Goal: Information Seeking & Learning: Learn about a topic

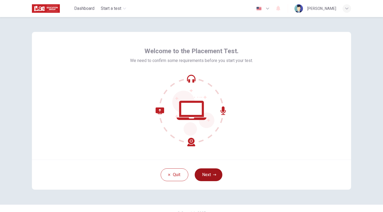
click at [211, 175] on button "Next" at bounding box center [209, 175] width 28 height 13
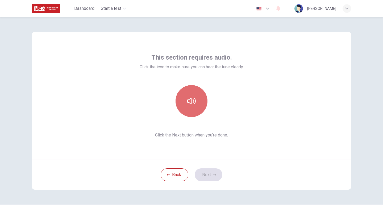
click at [193, 100] on icon "button" at bounding box center [191, 101] width 9 height 9
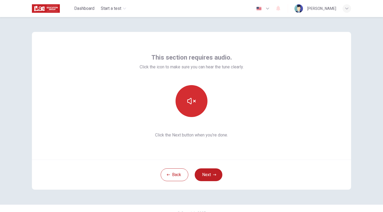
click at [193, 101] on icon "button" at bounding box center [191, 101] width 9 height 6
click at [193, 101] on icon "button" at bounding box center [191, 101] width 9 height 9
click at [213, 177] on button "Next" at bounding box center [209, 175] width 28 height 13
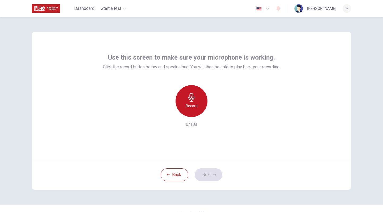
click at [194, 103] on h6 "Record" at bounding box center [192, 106] width 12 height 6
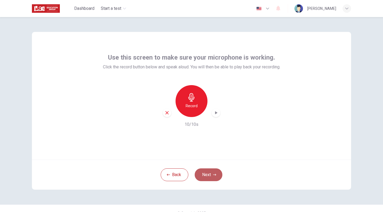
click at [213, 176] on icon "button" at bounding box center [214, 174] width 3 height 3
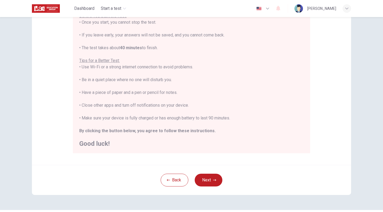
scroll to position [84, 0]
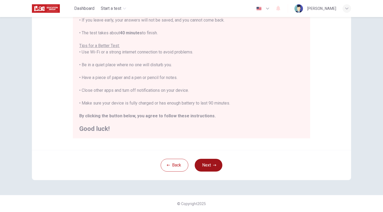
click at [210, 162] on button "Next" at bounding box center [209, 165] width 28 height 13
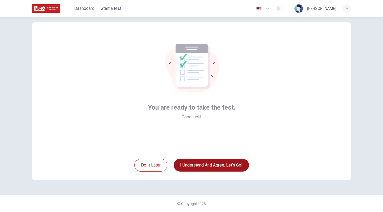
scroll to position [10, 0]
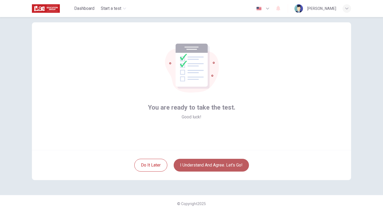
click at [215, 165] on button "I understand and agree. Let’s go!" at bounding box center [211, 165] width 75 height 13
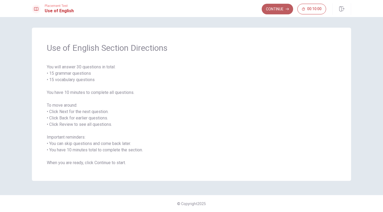
click at [287, 10] on icon "button" at bounding box center [287, 8] width 3 height 3
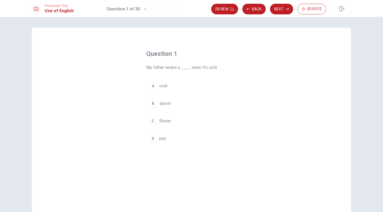
click at [161, 87] on span "coat" at bounding box center [163, 86] width 8 height 6
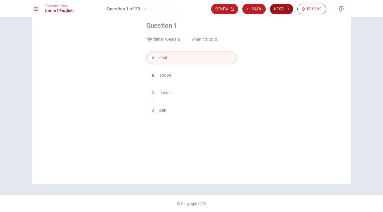
click at [278, 8] on button "Next" at bounding box center [281, 9] width 23 height 11
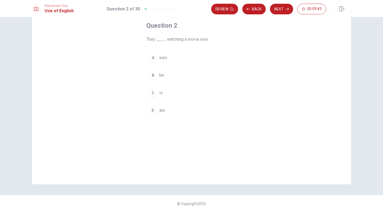
click at [161, 110] on span "are" at bounding box center [162, 110] width 6 height 6
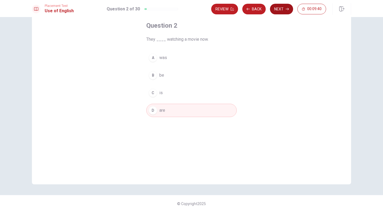
click at [288, 9] on icon "button" at bounding box center [287, 9] width 3 height 2
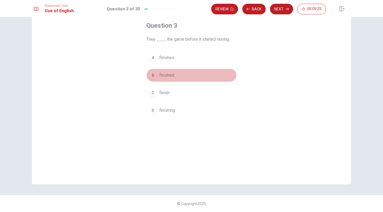
click at [169, 76] on span "finished" at bounding box center [166, 75] width 15 height 6
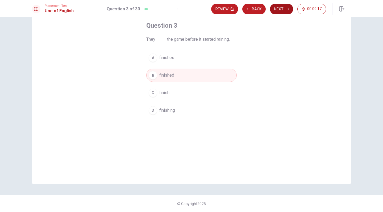
click at [279, 11] on button "Next" at bounding box center [281, 9] width 23 height 11
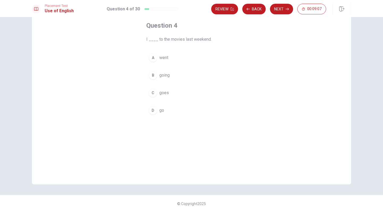
click at [167, 53] on button "A went" at bounding box center [191, 57] width 91 height 13
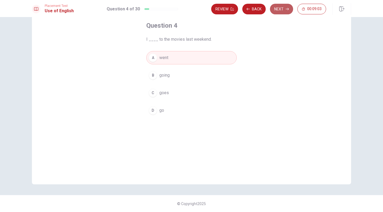
click at [279, 7] on button "Next" at bounding box center [281, 9] width 23 height 11
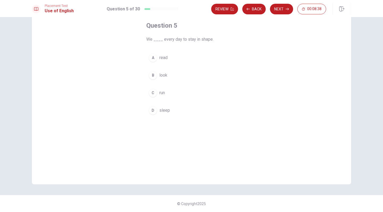
click at [159, 93] on span "run" at bounding box center [162, 93] width 6 height 6
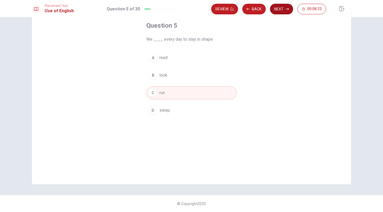
click at [276, 8] on button "Next" at bounding box center [281, 9] width 23 height 11
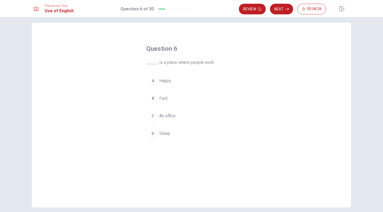
scroll to position [15, 0]
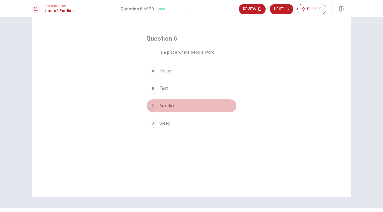
click at [169, 107] on span "An office" at bounding box center [167, 106] width 16 height 6
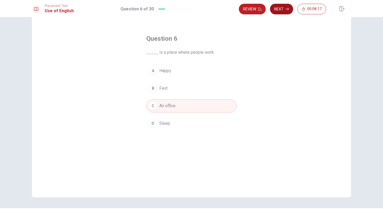
click at [276, 9] on button "Next" at bounding box center [281, 9] width 23 height 11
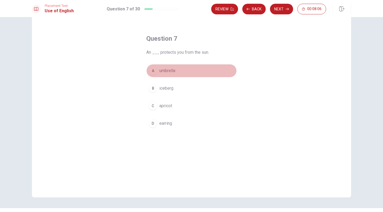
click at [163, 69] on span "umbrella" at bounding box center [167, 71] width 16 height 6
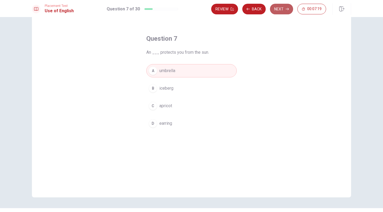
click at [277, 9] on button "Next" at bounding box center [281, 9] width 23 height 11
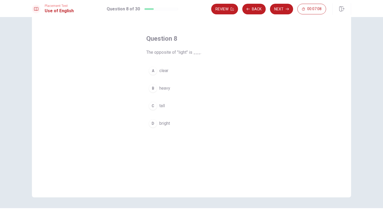
click at [168, 122] on span "bright" at bounding box center [164, 123] width 11 height 6
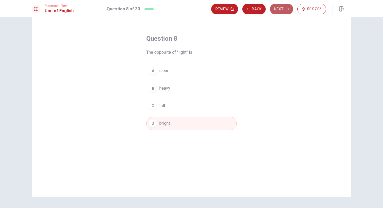
click at [286, 8] on icon "button" at bounding box center [287, 8] width 3 height 3
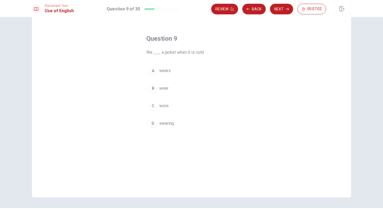
click at [162, 71] on span "wears" at bounding box center [164, 71] width 11 height 6
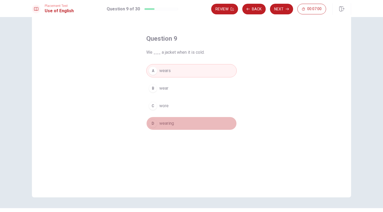
click at [161, 123] on span "wearing" at bounding box center [166, 123] width 15 height 6
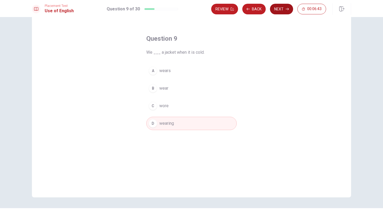
click at [277, 8] on button "Next" at bounding box center [281, 9] width 23 height 11
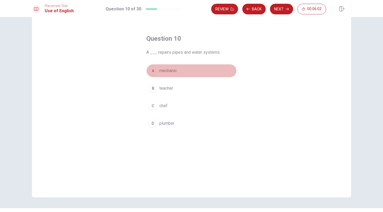
click at [164, 72] on span "mechanic" at bounding box center [168, 71] width 18 height 6
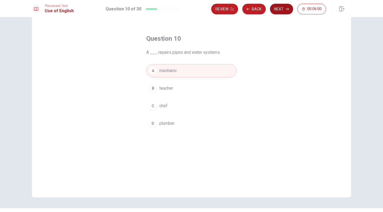
click at [280, 9] on button "Next" at bounding box center [281, 9] width 23 height 11
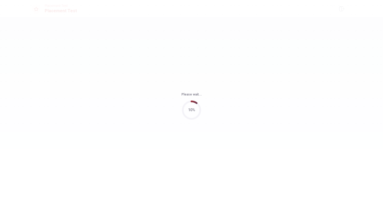
scroll to position [0, 0]
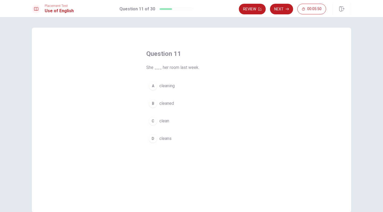
click at [163, 106] on span "cleaned" at bounding box center [166, 103] width 15 height 6
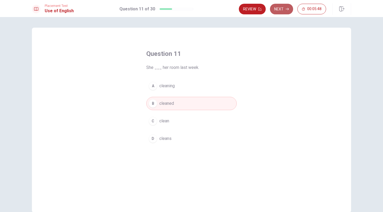
click at [283, 8] on button "Next" at bounding box center [281, 9] width 23 height 11
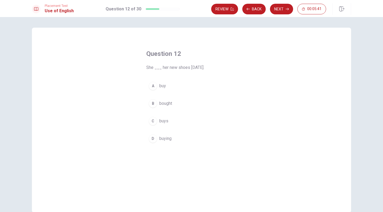
click at [166, 104] on span "bought" at bounding box center [165, 103] width 13 height 6
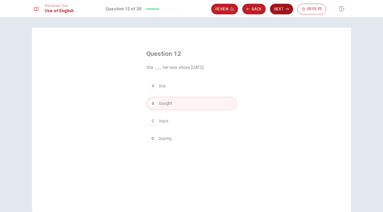
click at [284, 7] on button "Next" at bounding box center [281, 9] width 23 height 11
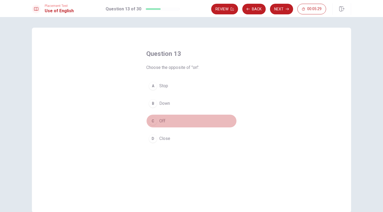
click at [161, 121] on span "Off" at bounding box center [162, 121] width 6 height 6
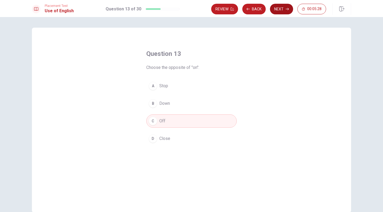
click at [278, 9] on button "Next" at bounding box center [281, 9] width 23 height 11
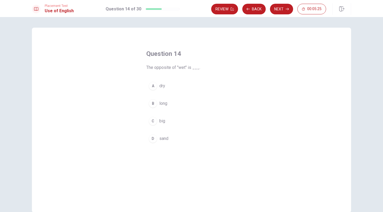
click at [158, 89] on button "A dry" at bounding box center [191, 85] width 91 height 13
click at [282, 9] on button "Next" at bounding box center [281, 9] width 23 height 11
click at [167, 103] on span "necklace" at bounding box center [167, 103] width 17 height 6
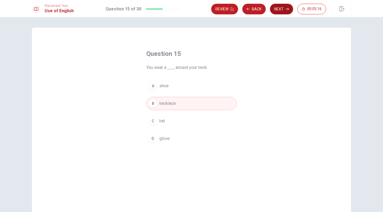
click at [284, 7] on button "Next" at bounding box center [281, 9] width 23 height 11
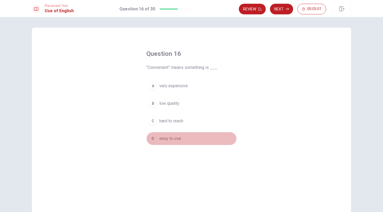
click at [169, 138] on span "easy to use" at bounding box center [170, 139] width 22 height 6
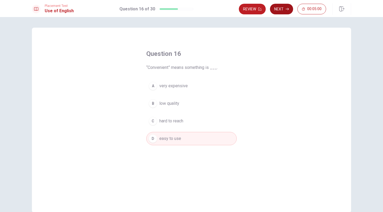
click at [279, 10] on button "Next" at bounding box center [281, 9] width 23 height 11
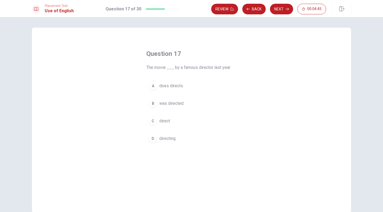
click at [153, 104] on div "B" at bounding box center [153, 103] width 9 height 9
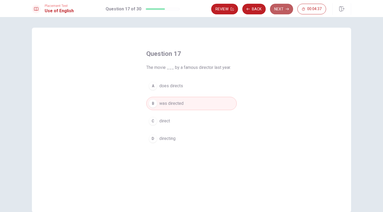
click at [276, 12] on button "Next" at bounding box center [281, 9] width 23 height 11
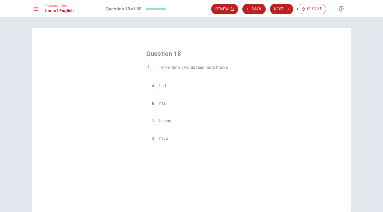
click at [159, 86] on span "had" at bounding box center [162, 86] width 7 height 6
click at [161, 132] on button "D have" at bounding box center [191, 138] width 91 height 13
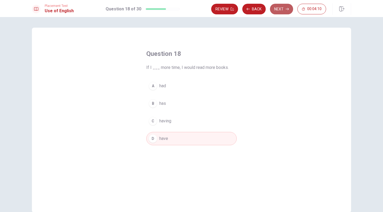
click at [275, 6] on button "Next" at bounding box center [281, 9] width 23 height 11
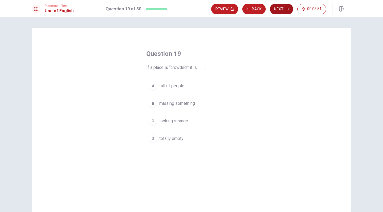
click at [280, 7] on button "Next" at bounding box center [281, 9] width 23 height 11
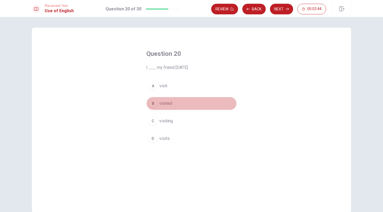
click at [171, 105] on button "B visited" at bounding box center [191, 103] width 91 height 13
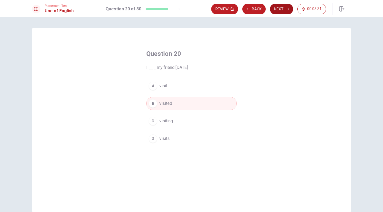
click at [274, 12] on button "Next" at bounding box center [281, 9] width 23 height 11
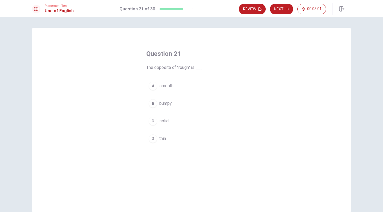
click at [149, 124] on button "C solid" at bounding box center [191, 120] width 91 height 13
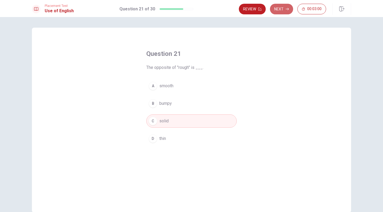
click at [290, 7] on button "Next" at bounding box center [281, 9] width 23 height 11
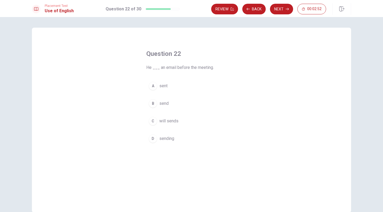
click at [155, 87] on div "A" at bounding box center [153, 86] width 9 height 9
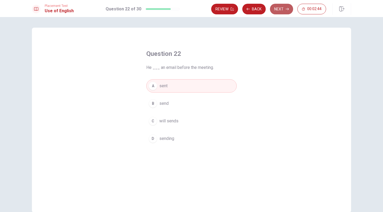
click at [286, 13] on button "Next" at bounding box center [281, 9] width 23 height 11
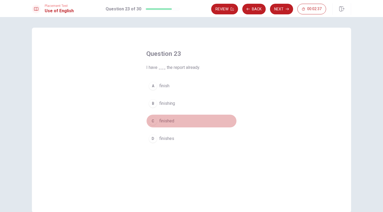
click at [168, 118] on span "finished" at bounding box center [166, 121] width 15 height 6
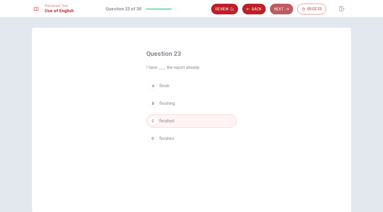
click at [282, 10] on button "Next" at bounding box center [281, 9] width 23 height 11
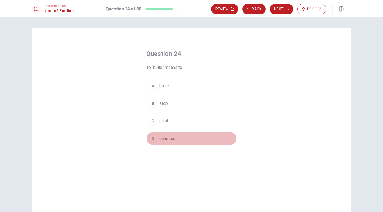
click at [175, 140] on span "construct" at bounding box center [167, 139] width 17 height 6
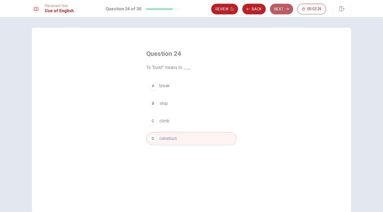
click at [284, 8] on button "Next" at bounding box center [281, 9] width 23 height 11
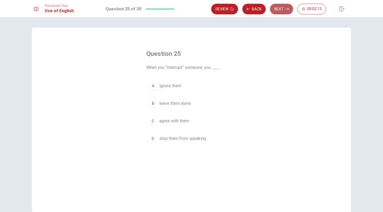
click at [285, 4] on button "Next" at bounding box center [281, 9] width 23 height 11
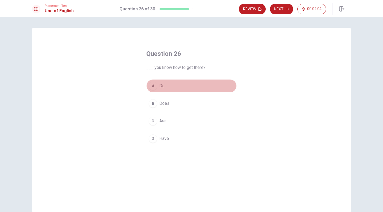
click at [156, 84] on button "A Do" at bounding box center [191, 85] width 91 height 13
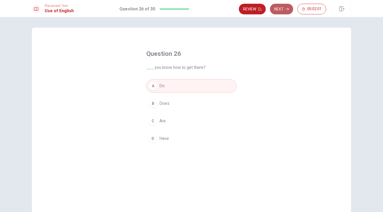
click at [289, 8] on button "Next" at bounding box center [281, 9] width 23 height 11
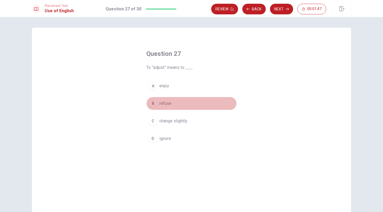
click at [170, 107] on button "B refuse" at bounding box center [191, 103] width 91 height 13
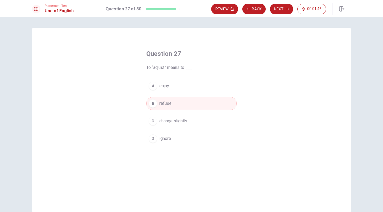
click at [280, 10] on button "Next" at bounding box center [281, 9] width 23 height 11
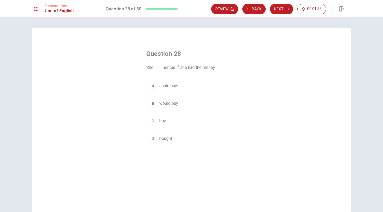
click at [170, 85] on span "could buys" at bounding box center [169, 86] width 20 height 6
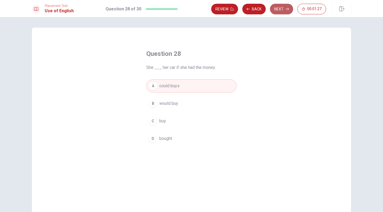
click at [289, 6] on button "Next" at bounding box center [281, 9] width 23 height 11
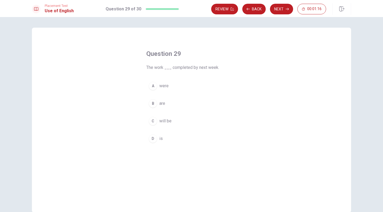
click at [154, 119] on div "C" at bounding box center [153, 121] width 9 height 9
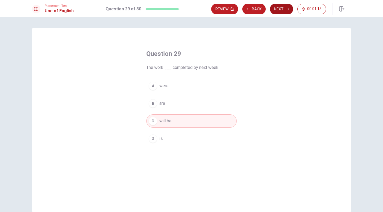
click at [281, 6] on button "Next" at bounding box center [281, 9] width 23 height 11
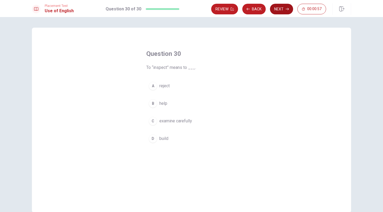
click at [280, 11] on button "Next" at bounding box center [281, 9] width 23 height 11
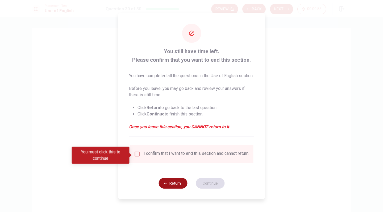
click at [179, 189] on button "Return" at bounding box center [173, 183] width 29 height 11
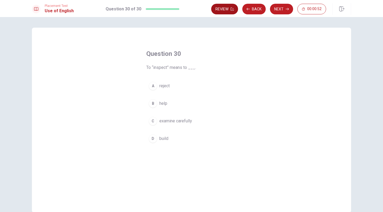
click at [223, 7] on button "Review" at bounding box center [224, 9] width 27 height 11
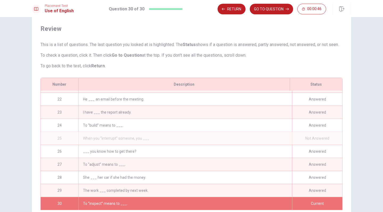
scroll to position [57, 0]
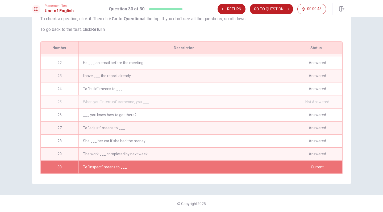
click at [121, 165] on div "To “inspect” means to ___." at bounding box center [186, 167] width 214 height 13
click at [144, 165] on div "To “inspect” means to ___." at bounding box center [186, 167] width 214 height 13
click at [312, 164] on div "Current" at bounding box center [317, 167] width 50 height 13
click at [95, 166] on div "To “inspect” means to ___." at bounding box center [186, 167] width 214 height 13
click at [267, 6] on button "GO TO QUESTION" at bounding box center [271, 9] width 43 height 11
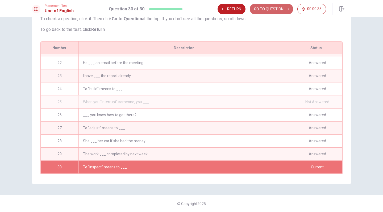
scroll to position [28, 0]
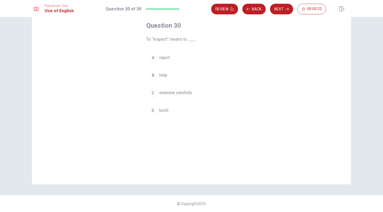
click at [162, 58] on span "reject" at bounding box center [164, 58] width 10 height 6
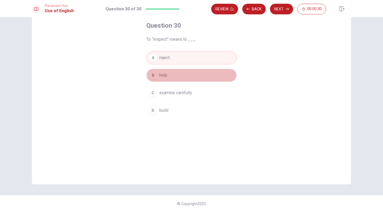
click at [159, 77] on span "help" at bounding box center [163, 75] width 8 height 6
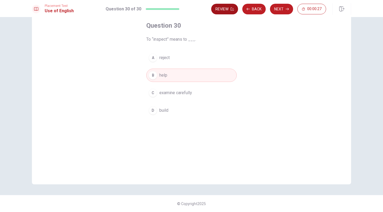
click at [231, 10] on button "Review" at bounding box center [224, 9] width 27 height 11
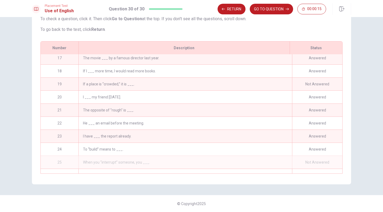
scroll to position [212, 0]
click at [97, 164] on div "When you “interrupt” someone, you ___." at bounding box center [186, 161] width 214 height 13
click at [108, 163] on div "When you “interrupt” someone, you ___." at bounding box center [186, 161] width 214 height 13
click at [321, 163] on div "Not Answered" at bounding box center [317, 161] width 50 height 13
click at [321, 162] on div "Not Answered" at bounding box center [317, 161] width 50 height 13
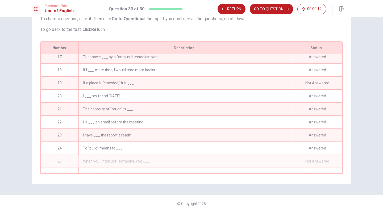
scroll to position [255, 0]
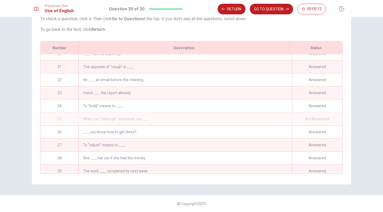
click at [98, 142] on div "To “adjust” means to ___." at bounding box center [186, 145] width 214 height 13
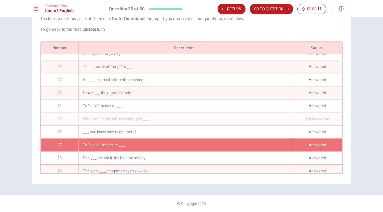
click at [98, 120] on div "When you “interrupt” someone, you ___." at bounding box center [186, 119] width 214 height 13
click at [58, 120] on div "25" at bounding box center [60, 119] width 38 height 13
click at [56, 135] on div "26" at bounding box center [60, 132] width 38 height 13
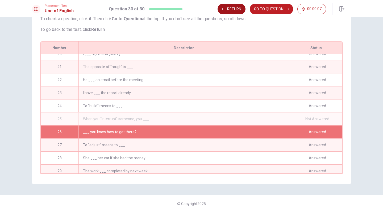
click at [230, 10] on button "Return" at bounding box center [232, 9] width 28 height 11
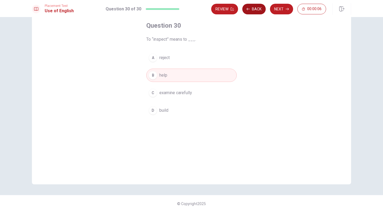
click at [254, 9] on button "Back" at bounding box center [254, 9] width 23 height 11
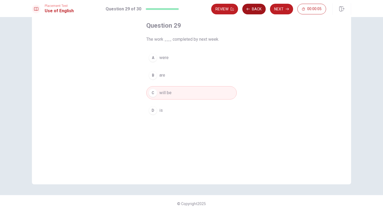
click at [254, 9] on button "Back" at bounding box center [254, 9] width 23 height 11
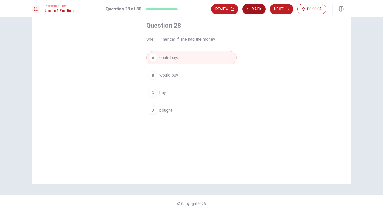
click at [254, 9] on button "Back" at bounding box center [254, 9] width 23 height 11
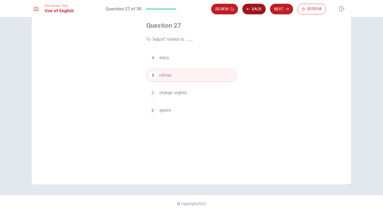
click at [254, 9] on button "Back" at bounding box center [254, 9] width 23 height 11
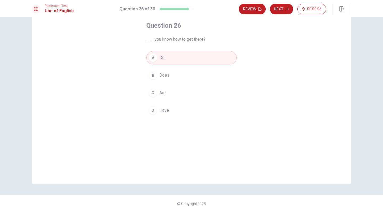
click at [254, 9] on button "Review" at bounding box center [252, 9] width 27 height 11
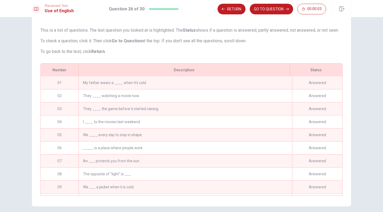
scroll to position [275, 0]
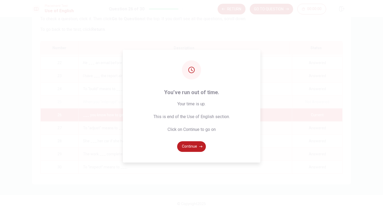
click at [195, 140] on div "You’ve run out of time. Your time is up. This is end of the Use of English sect…" at bounding box center [192, 106] width 138 height 113
click at [198, 147] on button "Continue" at bounding box center [191, 146] width 29 height 11
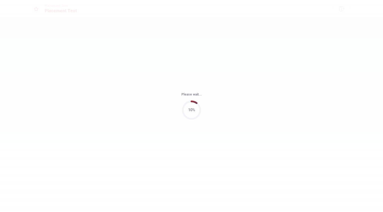
scroll to position [0, 0]
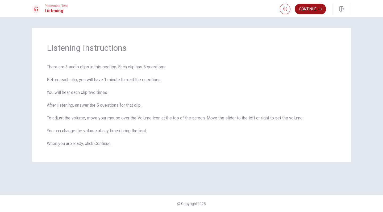
click at [314, 7] on button "Continue" at bounding box center [310, 9] width 31 height 11
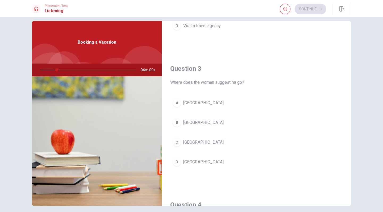
scroll to position [241, 0]
click at [283, 10] on icon "button" at bounding box center [285, 9] width 4 height 4
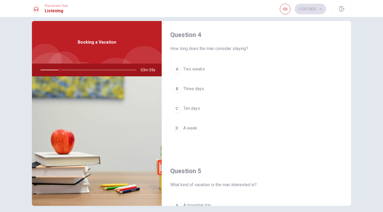
scroll to position [411, 0]
click at [69, 43] on div "Booking a Vacation" at bounding box center [97, 42] width 130 height 43
click at [90, 36] on div "Booking a Vacation" at bounding box center [97, 42] width 130 height 43
click at [55, 72] on div at bounding box center [87, 70] width 107 height 13
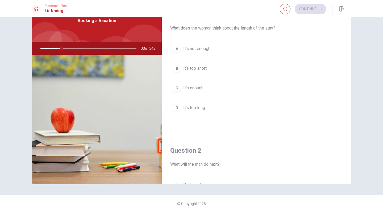
scroll to position [0, 0]
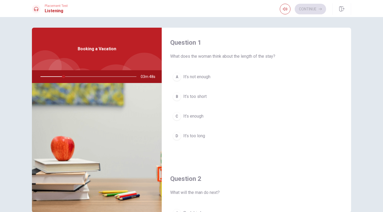
click at [75, 52] on div "Booking a Vacation" at bounding box center [97, 49] width 130 height 43
click at [81, 42] on div "Booking a Vacation" at bounding box center [97, 49] width 130 height 43
click at [80, 47] on span "Booking a Vacation" at bounding box center [97, 49] width 39 height 6
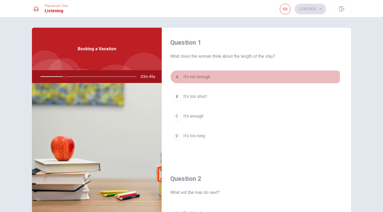
click at [197, 76] on span "It’s not enough" at bounding box center [196, 77] width 27 height 6
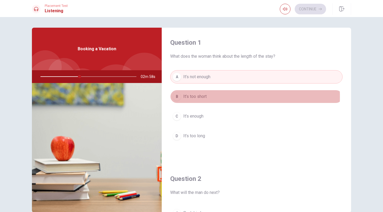
click at [194, 97] on span "It’s too short" at bounding box center [194, 96] width 23 height 6
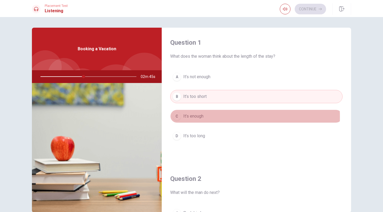
click at [194, 117] on span "It’s enough" at bounding box center [193, 116] width 20 height 6
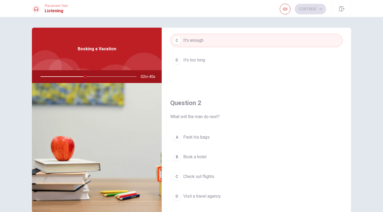
scroll to position [98, 0]
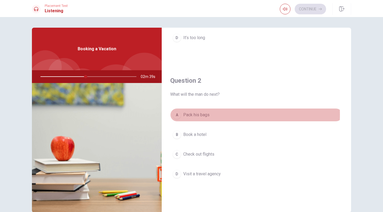
click at [190, 115] on span "Pack his bags" at bounding box center [196, 115] width 26 height 6
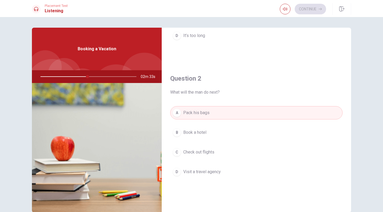
scroll to position [101, 0]
click at [188, 132] on span "Book a hotel" at bounding box center [194, 131] width 23 height 6
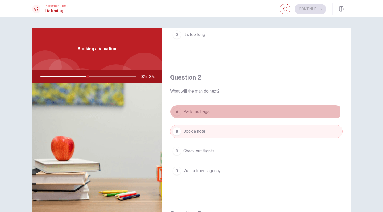
click at [199, 114] on span "Pack his bags" at bounding box center [196, 112] width 26 height 6
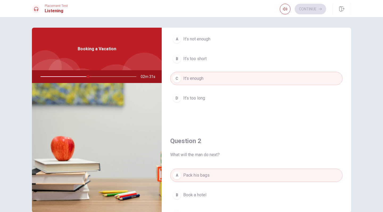
scroll to position [0, 0]
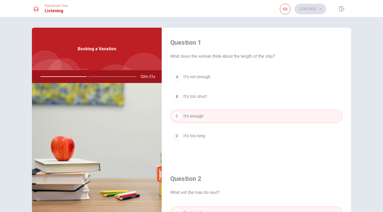
click at [208, 93] on button "B It’s too short" at bounding box center [256, 96] width 173 height 13
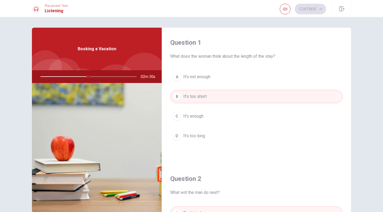
click at [199, 117] on span "It’s enough" at bounding box center [193, 116] width 20 height 6
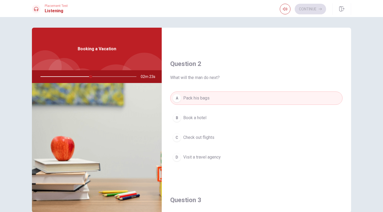
scroll to position [122, 0]
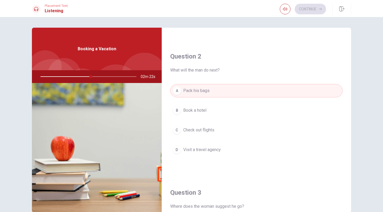
click at [197, 133] on button "C Check out flights" at bounding box center [256, 130] width 173 height 13
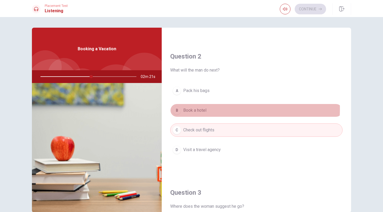
click at [194, 109] on span "Book a hotel" at bounding box center [194, 110] width 23 height 6
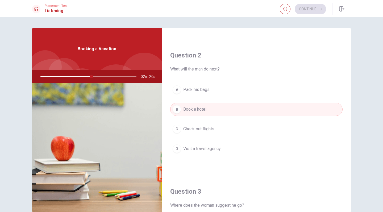
scroll to position [133, 0]
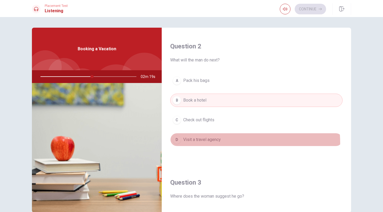
click at [211, 143] on button "D Visit a travel agency" at bounding box center [256, 139] width 173 height 13
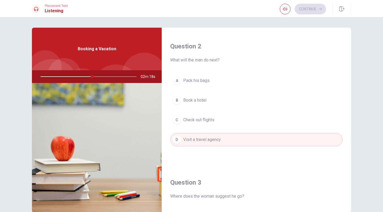
click at [207, 123] on button "C Check out flights" at bounding box center [256, 119] width 173 height 13
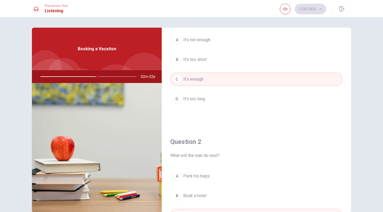
scroll to position [0, 0]
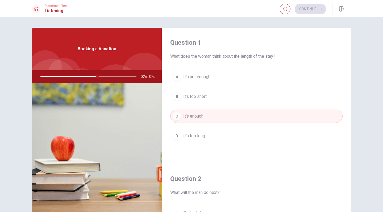
click at [195, 85] on div "A It’s not enough B It’s too short C It’s enough D It’s too long" at bounding box center [256, 111] width 173 height 83
click at [197, 72] on button "A It’s not enough" at bounding box center [256, 76] width 173 height 13
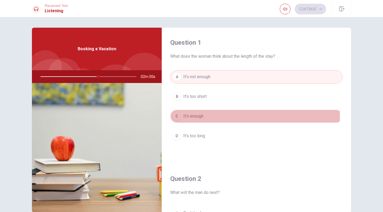
click at [189, 114] on span "It’s enough" at bounding box center [193, 116] width 20 height 6
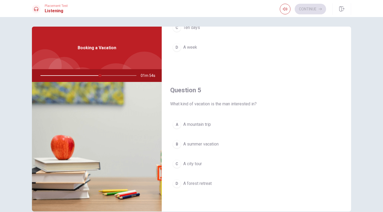
scroll to position [2, 0]
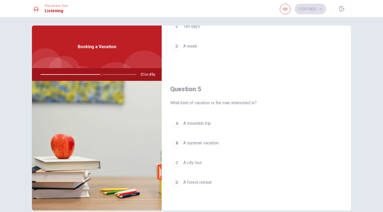
click at [214, 143] on span "A summer vacation" at bounding box center [200, 143] width 35 height 6
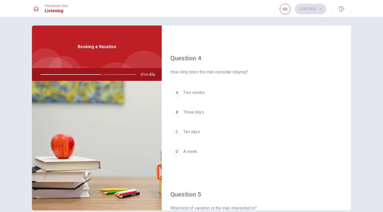
scroll to position [390, 0]
click at [199, 96] on span "Two weeks" at bounding box center [194, 94] width 22 height 6
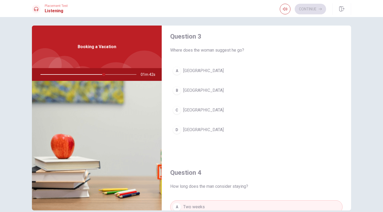
scroll to position [266, 0]
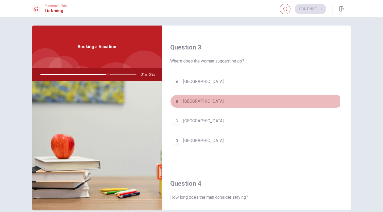
click at [183, 102] on span "[GEOGRAPHIC_DATA]" at bounding box center [203, 101] width 40 height 6
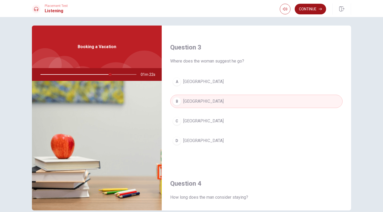
click at [308, 11] on button "Continue" at bounding box center [310, 9] width 31 height 11
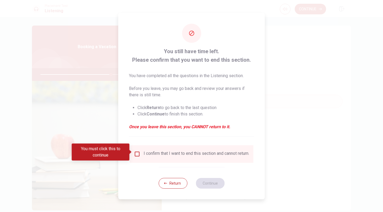
click at [146, 154] on div "I confirm that I want to end this section and cannot return." at bounding box center [197, 154] width 106 height 6
click at [178, 186] on button "Return" at bounding box center [173, 183] width 29 height 11
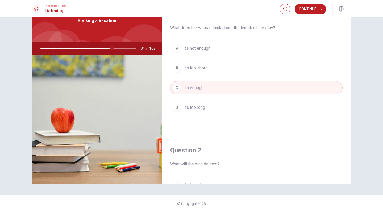
scroll to position [0, 0]
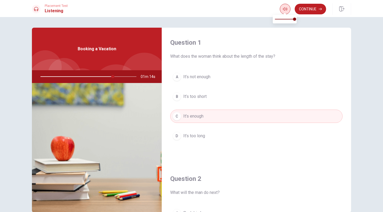
click at [284, 10] on icon "button" at bounding box center [285, 9] width 4 height 4
click at [239, 57] on span "What does the woman think about the length of the stay?" at bounding box center [256, 56] width 173 height 6
drag, startPoint x: 111, startPoint y: 79, endPoint x: 143, endPoint y: 77, distance: 31.7
click at [111, 79] on div at bounding box center [87, 76] width 107 height 13
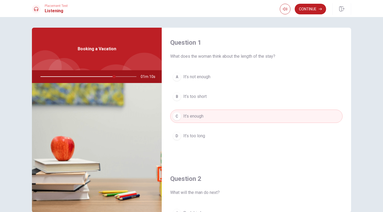
click at [201, 78] on span "It’s not enough" at bounding box center [196, 77] width 27 height 6
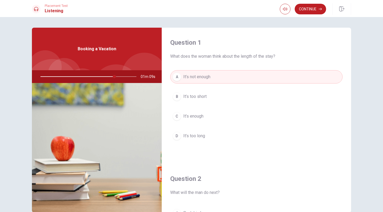
click at [199, 98] on span "It’s too short" at bounding box center [194, 96] width 23 height 6
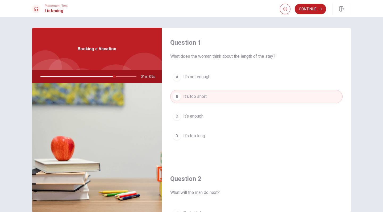
click at [193, 121] on button "C It’s enough" at bounding box center [256, 116] width 173 height 13
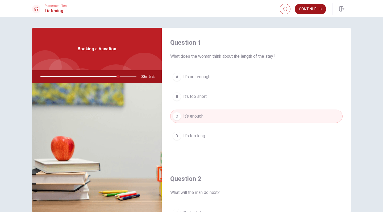
click at [303, 9] on button "Continue" at bounding box center [310, 9] width 31 height 11
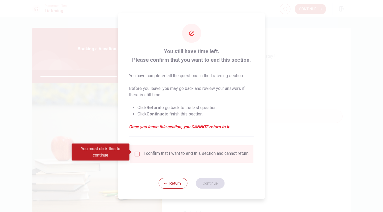
click at [165, 157] on div "I confirm that I want to end this section and cannot return." at bounding box center [197, 154] width 106 height 6
click at [137, 152] on input "You must click this to continue" at bounding box center [137, 154] width 6 height 6
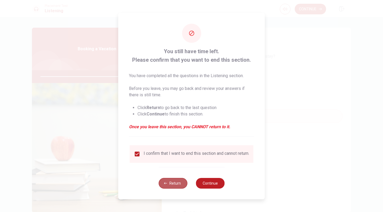
click at [171, 188] on button "Return" at bounding box center [173, 183] width 29 height 11
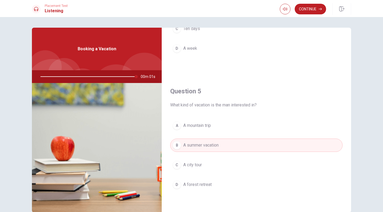
scroll to position [28, 0]
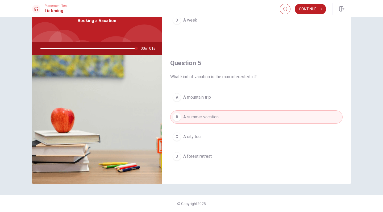
type input "0"
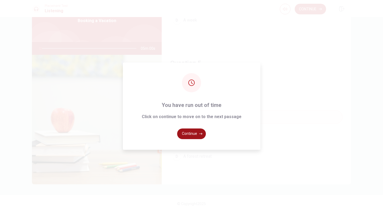
click at [189, 134] on button "Continue" at bounding box center [191, 134] width 29 height 11
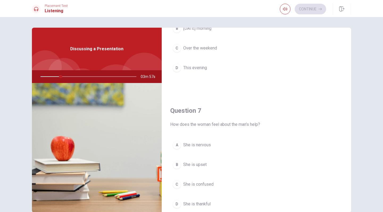
scroll to position [192, 0]
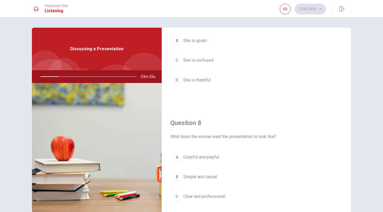
click at [204, 78] on span "She is thankful" at bounding box center [196, 80] width 27 height 6
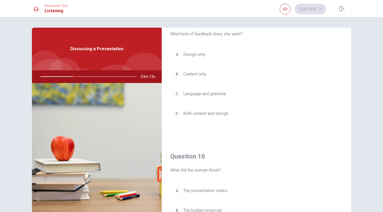
scroll to position [462, 0]
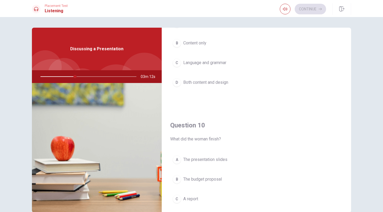
click at [209, 86] on button "D Both content and design" at bounding box center [256, 82] width 173 height 13
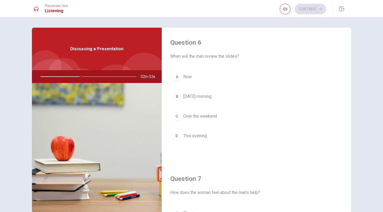
scroll to position [10, 0]
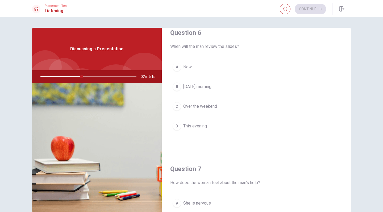
click at [211, 89] on span "[DATE] morning" at bounding box center [197, 87] width 28 height 6
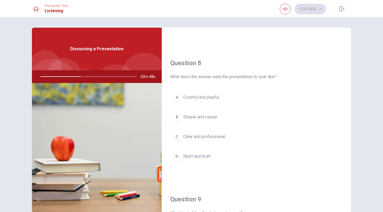
scroll to position [277, 0]
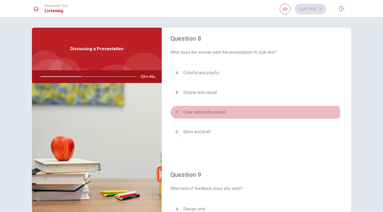
click at [224, 115] on button "C Clear and professional" at bounding box center [256, 112] width 173 height 13
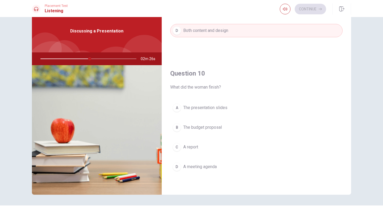
scroll to position [19, 0]
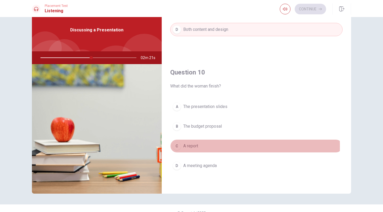
click at [192, 146] on span "A report" at bounding box center [190, 146] width 15 height 6
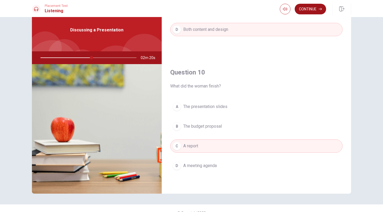
click at [309, 7] on button "Continue" at bounding box center [310, 9] width 31 height 11
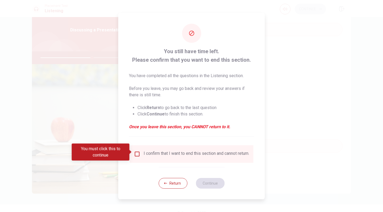
click at [196, 151] on div "I confirm that I want to end this section and cannot return." at bounding box center [197, 154] width 106 height 6
click at [194, 157] on div "I confirm that I want to end this section and cannot return." at bounding box center [197, 154] width 106 height 6
click at [138, 151] on input "You must click this to continue" at bounding box center [137, 154] width 6 height 6
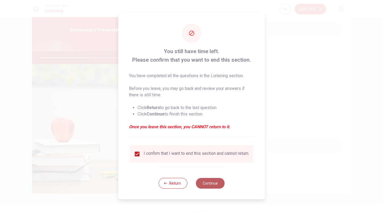
click at [208, 183] on button "Continue" at bounding box center [210, 183] width 29 height 11
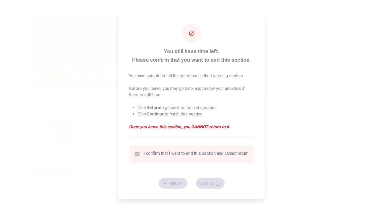
type input "55"
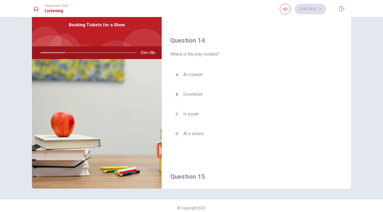
scroll to position [22, 0]
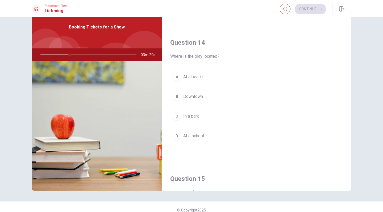
click at [190, 97] on span "Downtown" at bounding box center [193, 96] width 20 height 6
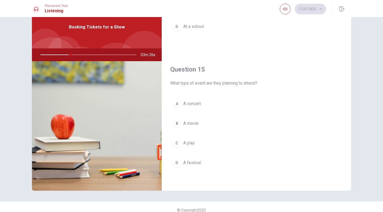
scroll to position [28, 0]
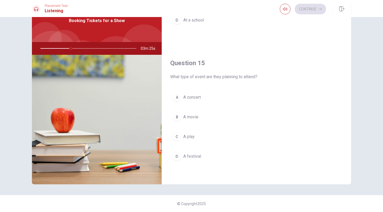
click at [193, 117] on span "A movie" at bounding box center [190, 117] width 15 height 6
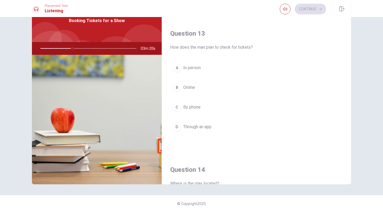
scroll to position [227, 0]
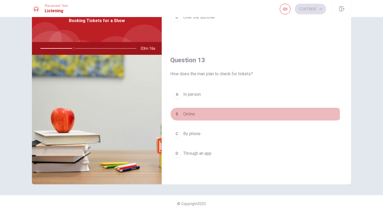
click at [186, 116] on span "Online" at bounding box center [189, 114] width 12 height 6
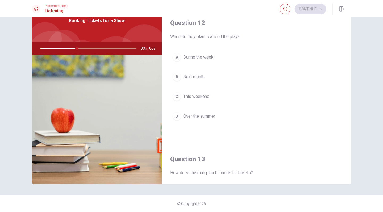
scroll to position [129, 0]
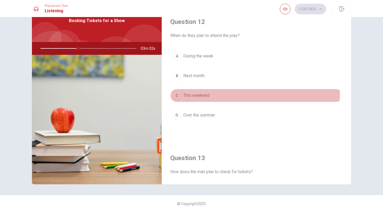
click at [203, 93] on span "This weekend" at bounding box center [196, 95] width 26 height 6
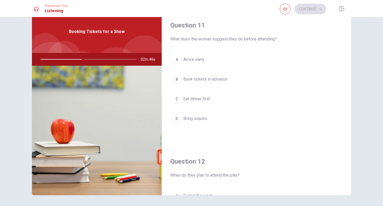
scroll to position [0, 0]
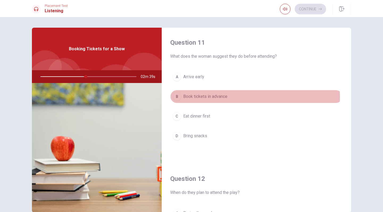
click at [202, 97] on span "Book tickets in advance" at bounding box center [205, 96] width 44 height 6
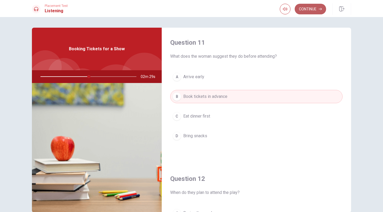
click at [309, 12] on button "Continue" at bounding box center [310, 9] width 31 height 11
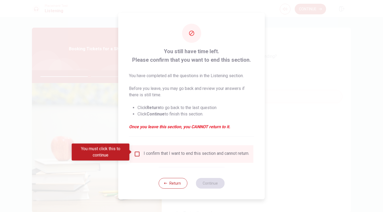
click at [138, 152] on input "You must click this to continue" at bounding box center [137, 154] width 6 height 6
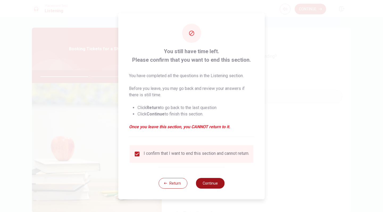
click at [205, 186] on button "Continue" at bounding box center [210, 183] width 29 height 11
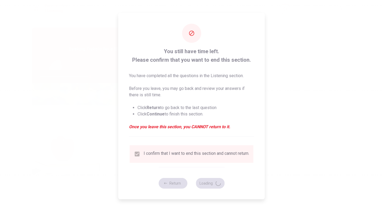
type input "52"
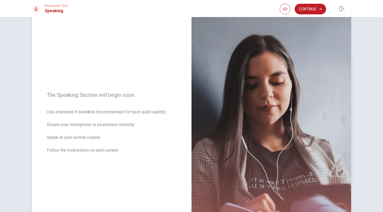
scroll to position [19, 0]
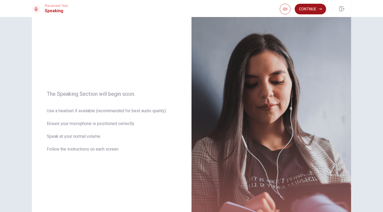
click at [320, 9] on icon "button" at bounding box center [320, 8] width 3 height 3
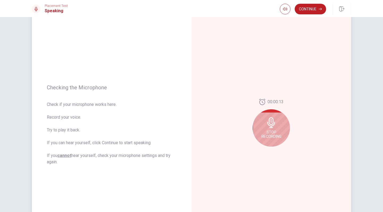
click at [265, 132] on span "Stop Recording" at bounding box center [272, 134] width 20 height 9
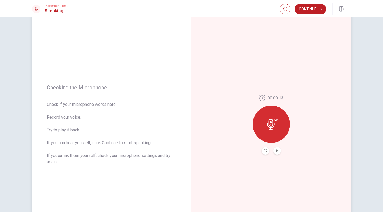
click at [265, 131] on div at bounding box center [271, 124] width 37 height 37
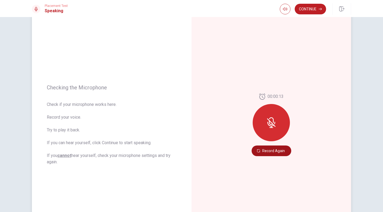
click at [269, 151] on button "Record Again" at bounding box center [272, 151] width 40 height 11
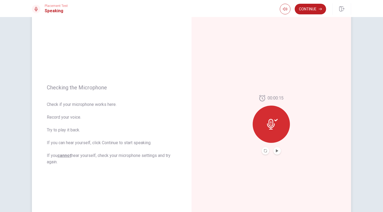
click at [274, 152] on button "Play Audio" at bounding box center [277, 150] width 7 height 7
click at [304, 10] on button "Continue" at bounding box center [310, 9] width 31 height 11
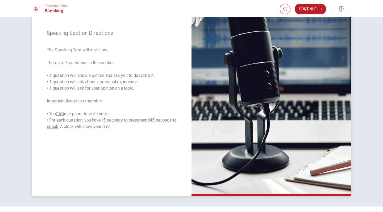
scroll to position [53, 0]
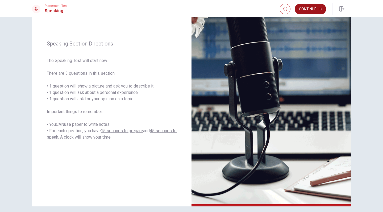
click at [310, 8] on button "Continue" at bounding box center [310, 9] width 31 height 11
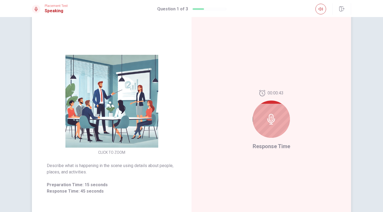
scroll to position [24, 0]
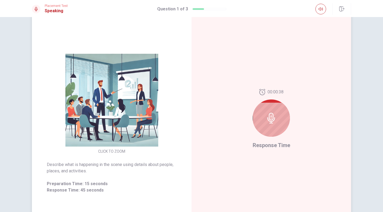
click at [114, 97] on img at bounding box center [112, 100] width 102 height 93
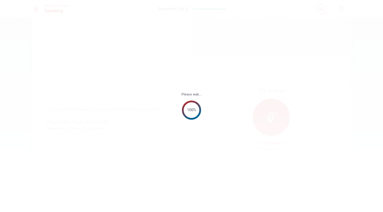
scroll to position [0, 0]
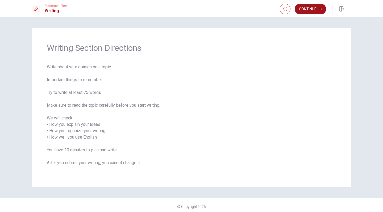
click at [310, 12] on button "Continue" at bounding box center [310, 9] width 31 height 11
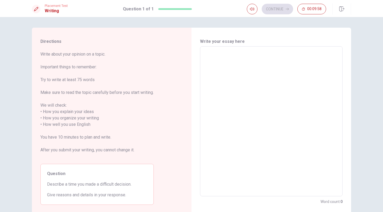
click at [212, 63] on textarea at bounding box center [271, 121] width 135 height 141
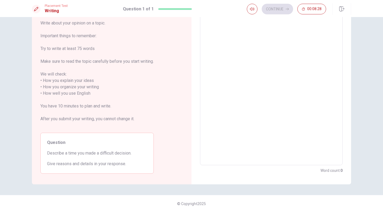
click at [250, 77] on textarea at bounding box center [271, 90] width 135 height 141
type textarea "i"
type textarea "x"
type textarea "in"
type textarea "x"
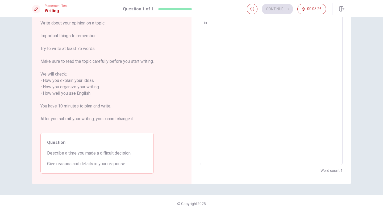
type textarea "i"
type textarea "x"
type textarea "ㅑ"
type textarea "x"
type textarea "ㅑㅡ"
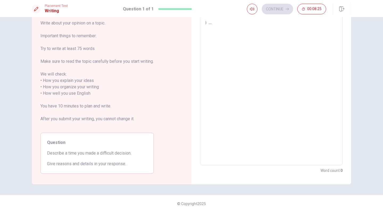
type textarea "x"
type textarea "ㅑ"
type textarea "x"
type textarea "I"
type textarea "x"
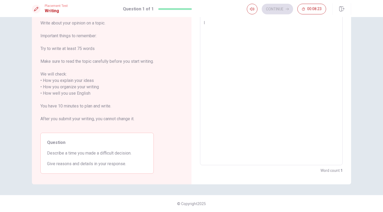
type textarea "In"
type textarea "x"
type textarea "In"
type textarea "x"
type textarea "In m"
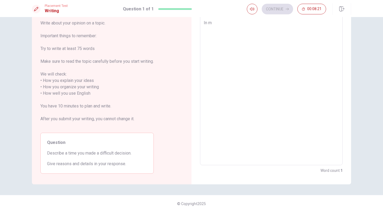
type textarea "x"
type textarea "In mt"
type textarea "x"
type textarea "In m"
type textarea "x"
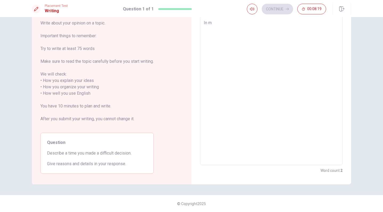
type textarea "In my"
type textarea "x"
type textarea "In my"
type textarea "x"
type textarea "In my o"
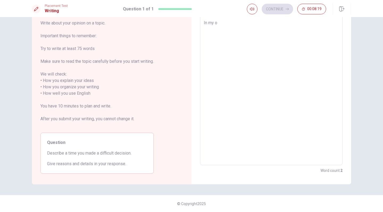
type textarea "x"
type textarea "In my op"
type textarea "x"
type textarea "In my opi"
type textarea "x"
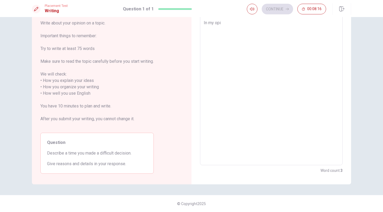
type textarea "In my opin"
type textarea "x"
type textarea "In my opini"
type textarea "x"
type textarea "In my opinio"
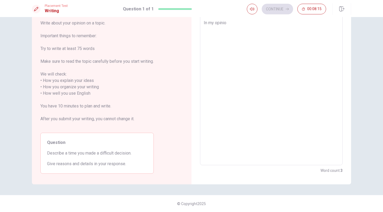
type textarea "x"
type textarea "In my opinion"
type textarea "x"
type textarea "In my opinion"
type textarea "x"
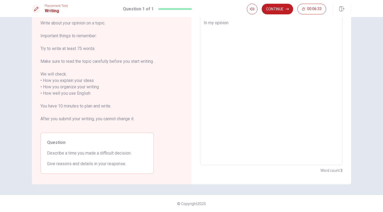
type textarea "In my opinion"
type textarea "x"
type textarea "In my opinio"
type textarea "x"
type textarea "In my opini"
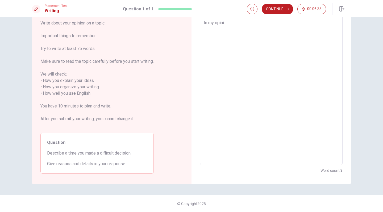
type textarea "x"
type textarea "In my opin"
type textarea "x"
type textarea "In my opi"
type textarea "x"
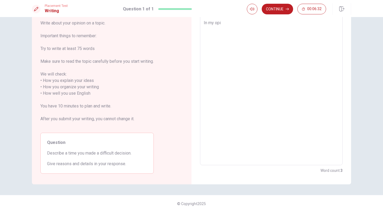
type textarea "In my op"
type textarea "x"
type textarea "In my o"
type textarea "x"
type textarea "In my"
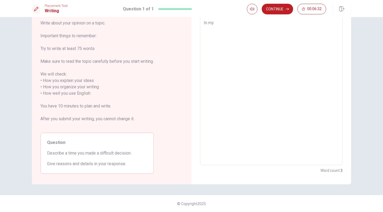
type textarea "x"
type textarea "In my"
type textarea "x"
type textarea "In m"
type textarea "x"
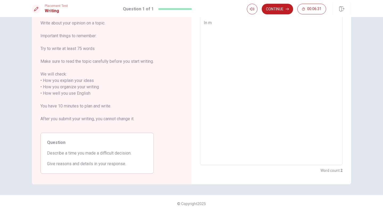
type textarea "In"
type textarea "x"
type textarea "In"
type textarea "x"
type textarea "I"
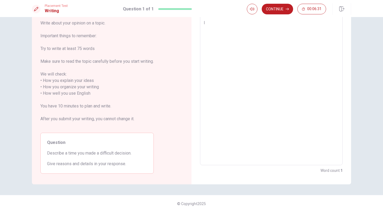
type textarea "x"
type textarea "W"
type textarea "x"
type textarea "Wh"
type textarea "x"
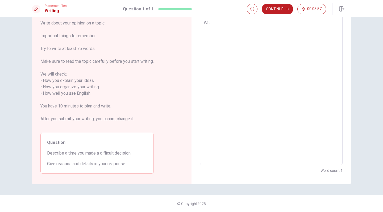
type textarea "Whe"
type textarea "x"
type textarea "When"
type textarea "x"
type textarea "When"
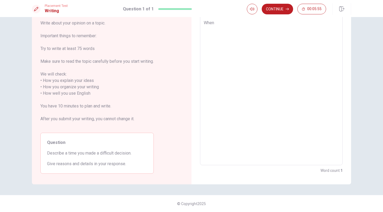
type textarea "x"
type textarea "When i"
type textarea "x"
type textarea "When i"
type textarea "x"
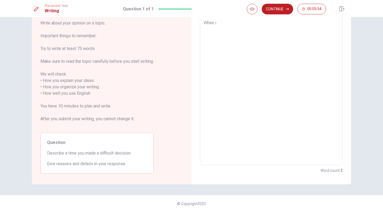
type textarea "When i"
type textarea "x"
type textarea "When"
type textarea "x"
type textarea "When I"
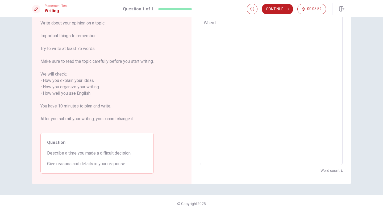
type textarea "x"
type textarea "When I"
type textarea "x"
type textarea "When I w"
type textarea "x"
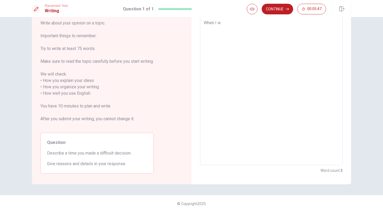
type textarea "When I wa"
type textarea "x"
type textarea "When I was"
type textarea "x"
type textarea "When I was"
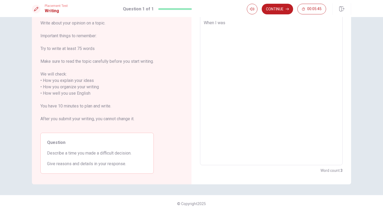
type textarea "x"
type textarea "When I was 1"
type textarea "x"
type textarea "When I was 19"
type textarea "x"
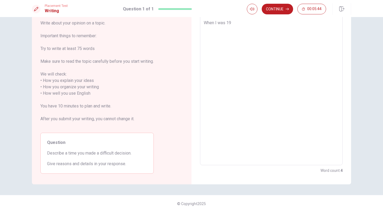
type textarea "When I was 19"
type textarea "x"
type textarea "When I was 19"
type textarea "x"
type textarea "When I was 1"
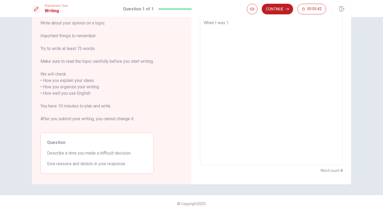
type textarea "x"
type textarea "When I was"
type textarea "x"
type textarea "When I was 1"
type textarea "x"
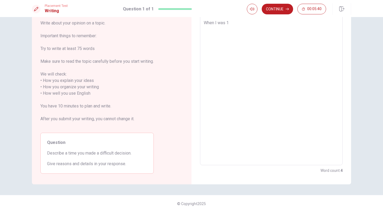
type textarea "When I was 18"
type textarea "x"
type textarea "When I was 18,"
type textarea "x"
type textarea "When I was 18,"
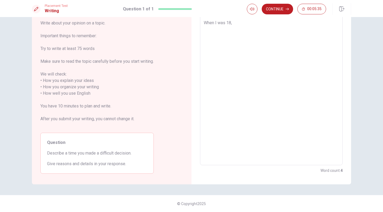
type textarea "x"
type textarea "When I was i18,"
type textarea "x"
type textarea "When I was im18,"
type textarea "x"
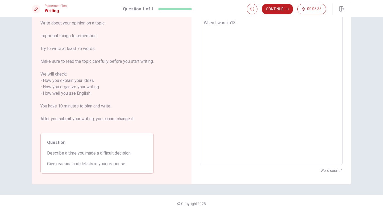
type textarea "When I was i18,"
type textarea "x"
type textarea "When I was 18,"
type textarea "x"
type textarea "When I was 18,"
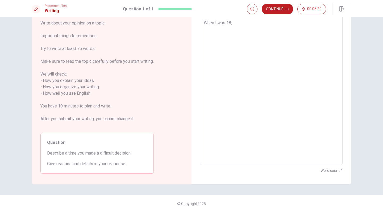
type textarea "x"
type textarea "When I was 18, i"
type textarea "x"
type textarea "When I was 18, i"
type textarea "x"
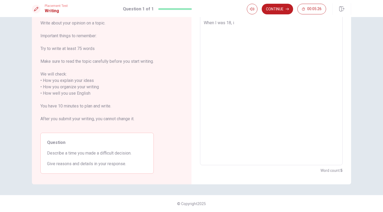
type textarea "When I was 18, i c"
type textarea "x"
type textarea "When I was 18, i cn"
type textarea "x"
type textarea "When I was 18, i cna"
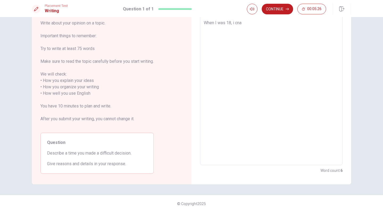
type textarea "x"
type textarea "When I was 18, i cn"
type textarea "x"
type textarea "When I was 18, i c"
type textarea "x"
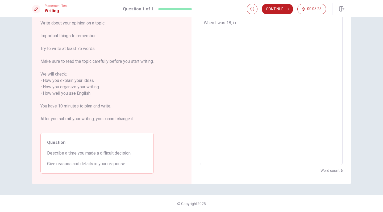
type textarea "When I was 18, i cc"
type textarea "x"
type textarea "When I was 18, i cca"
type textarea "x"
type textarea "When I was 18, i cc"
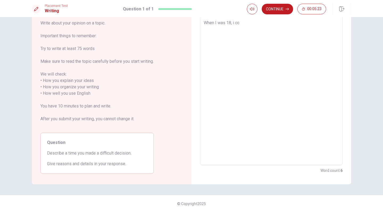
type textarea "x"
type textarea "When I was 18, i c"
type textarea "x"
type textarea "When I was 18, i"
type textarea "x"
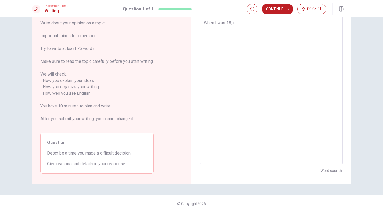
type textarea "When I was 18, i c"
type textarea "x"
type textarea "When I was 18, i ca"
type textarea "x"
type textarea "When I was 18, i can"
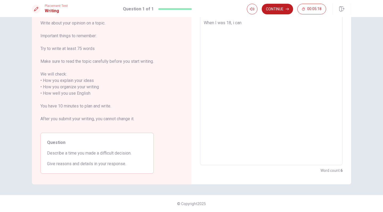
type textarea "x"
type textarea "When I was 18, i can""
type textarea "x"
type textarea "When I was 18, i can"
type textarea "x"
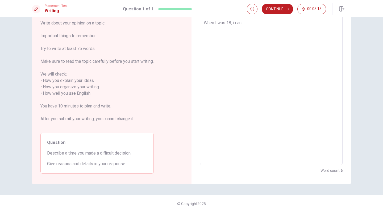
type textarea "When I was 18, i can'"
type textarea "x"
type textarea "When I was 18, i can't"
type textarea "x"
type textarea "When I was 18, i can't"
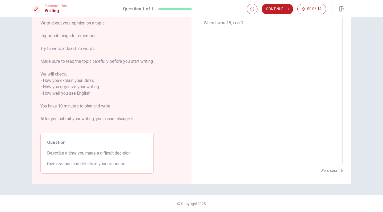
type textarea "x"
type textarea "When I was 18, i can't c"
type textarea "x"
type textarea "When I was 18, i can't ch"
type textarea "x"
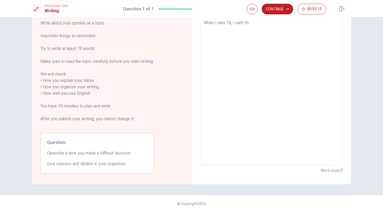
type textarea "When I was 18, i can't cho"
type textarea "x"
type textarea "When I was 18, i can't choo"
type textarea "x"
type textarea "When I was 18, i can't choos"
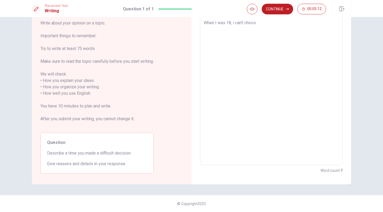
type textarea "x"
type textarea "When I was 18, i can't choose"
type textarea "x"
type textarea "When I was 18, i can't choose"
type textarea "x"
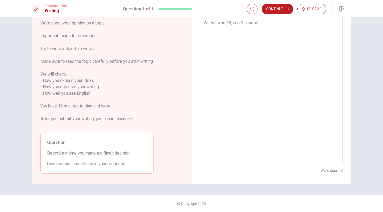
type textarea "When I was 18, i can't choose w"
type textarea "x"
type textarea "When I was 18, i can't choose wh"
type textarea "x"
type textarea "When I was 18, i can't choose whi"
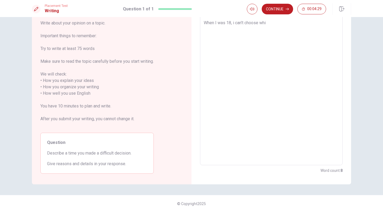
type textarea "x"
type textarea "When I was 18, i can't choose whic"
type textarea "x"
type textarea "When I was 18, i can't choose which"
type textarea "x"
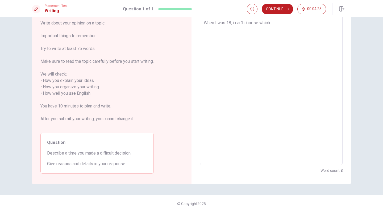
type textarea "When I was 18, i can't choose which"
type textarea "x"
type textarea "When I was 18, i can't choose which m"
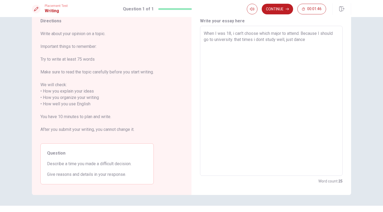
scroll to position [22, 0]
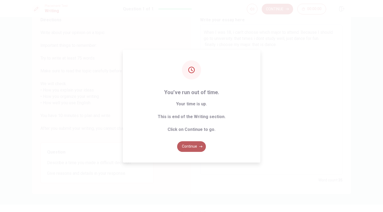
click at [187, 146] on button "Continue" at bounding box center [191, 146] width 29 height 11
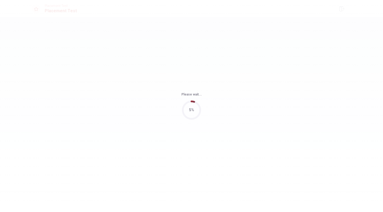
scroll to position [0, 0]
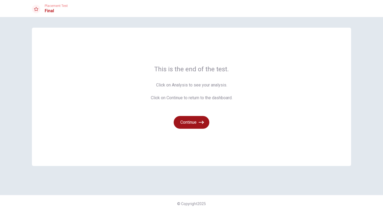
click at [187, 126] on button "Continue" at bounding box center [192, 122] width 36 height 13
